Goal: Information Seeking & Learning: Learn about a topic

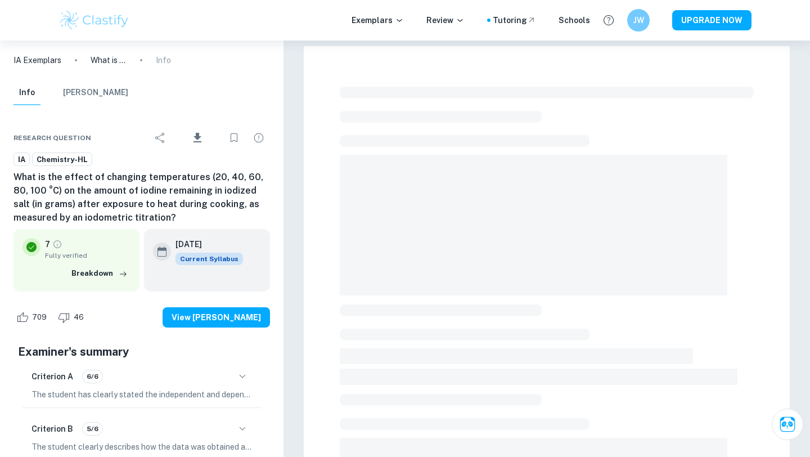
scroll to position [282, 0]
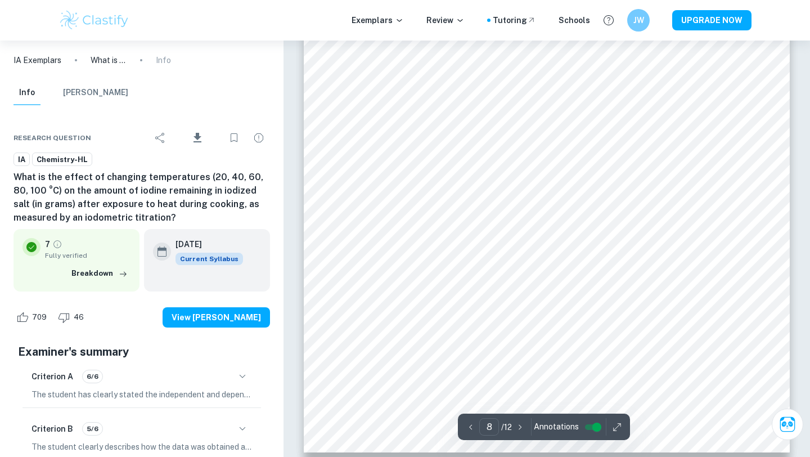
scroll to position [4825, 0]
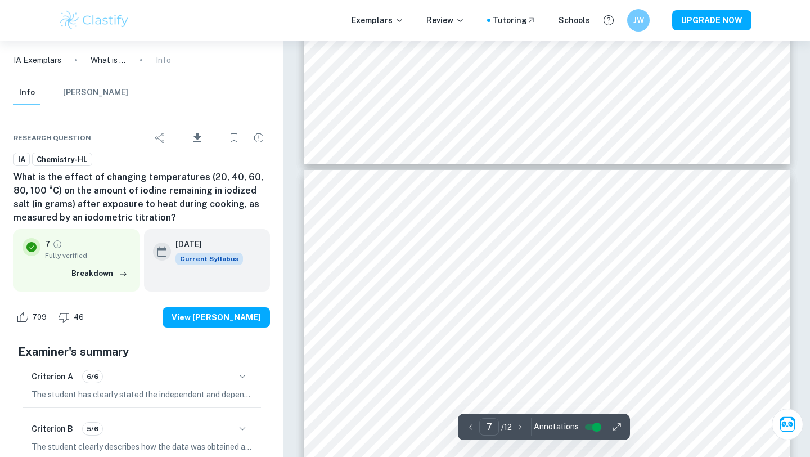
type input "6"
